Goal: Information Seeking & Learning: Learn about a topic

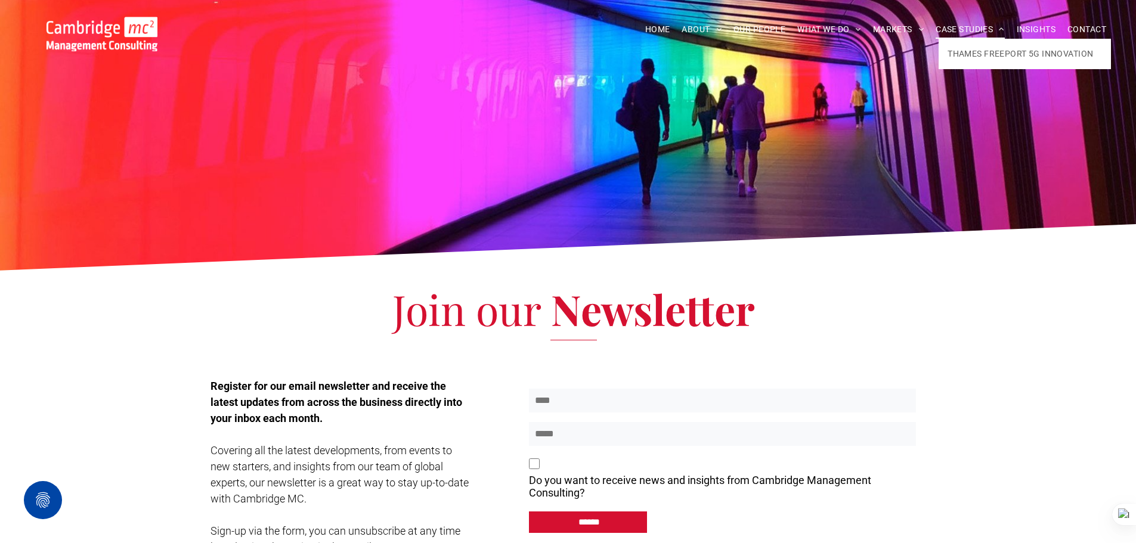
click at [959, 30] on span "CASE STUDIES" at bounding box center [970, 29] width 69 height 18
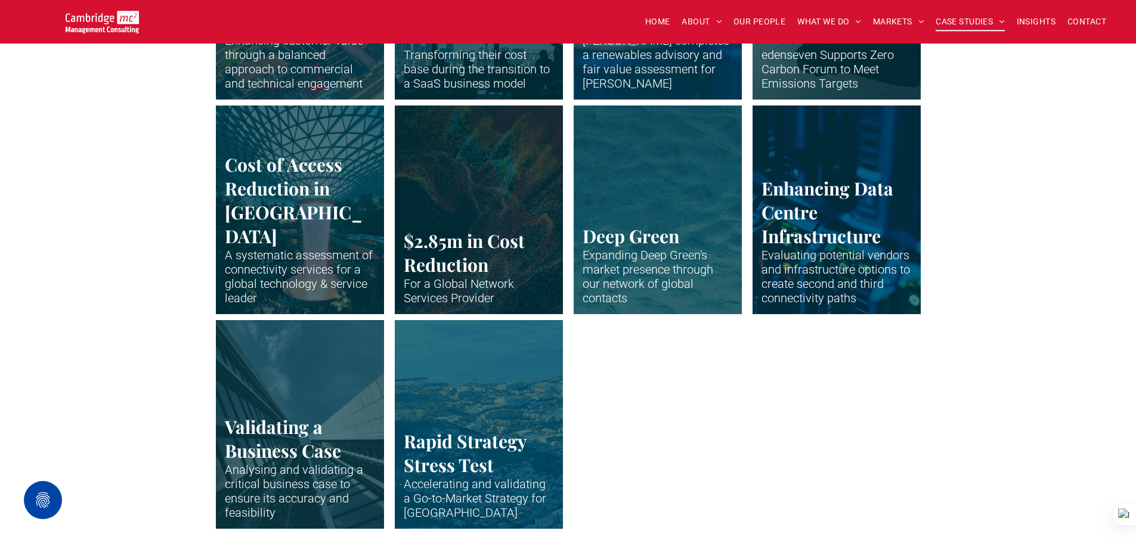
scroll to position [2625, 0]
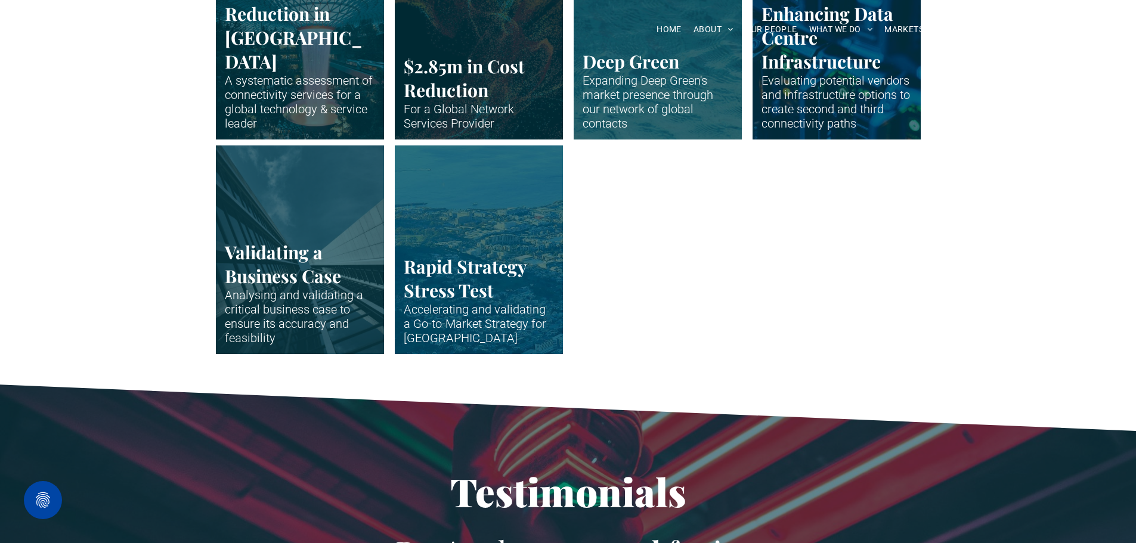
scroll to position [2625, 0]
click at [505, 222] on link "A long wide show over a African city" at bounding box center [479, 249] width 178 height 221
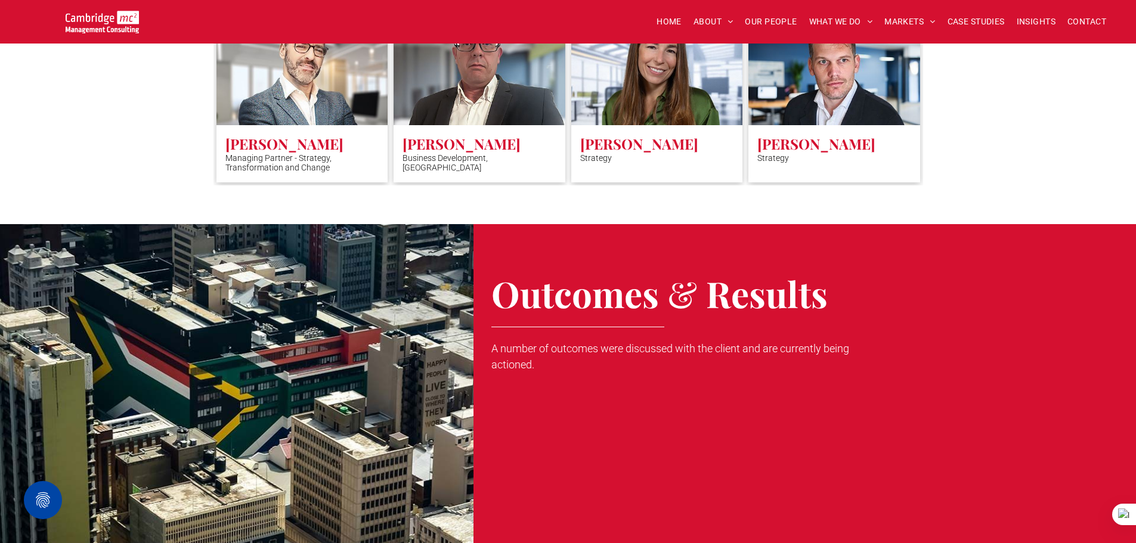
scroll to position [1790, 0]
